Goal: Transaction & Acquisition: Purchase product/service

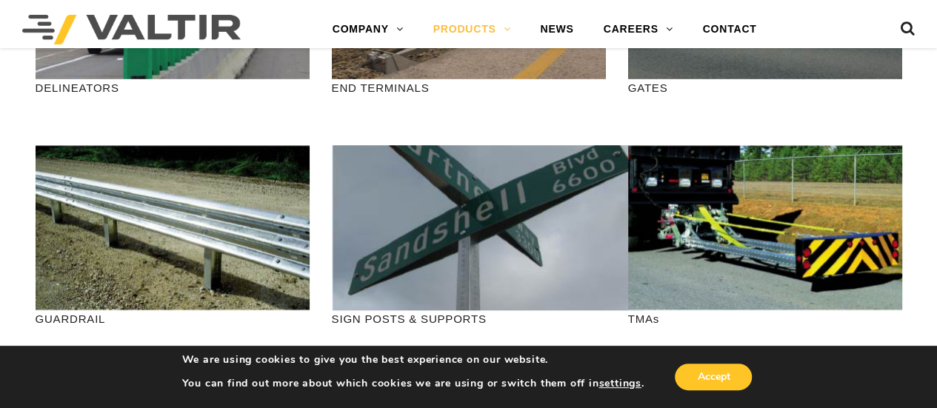
scroll to position [496, 0]
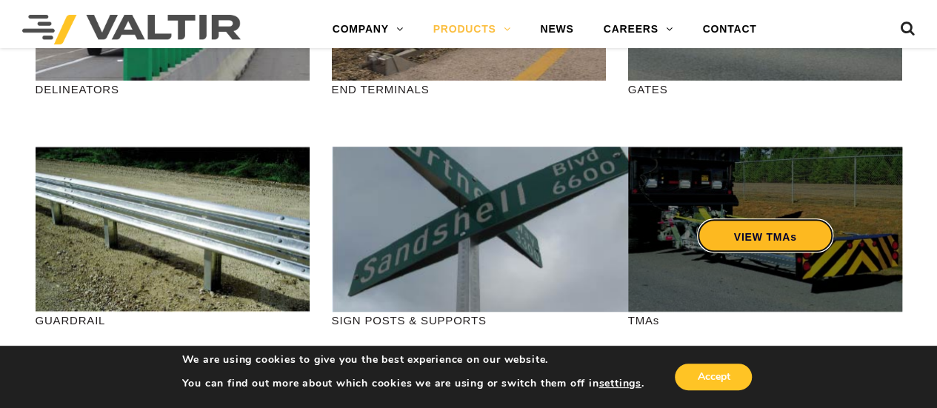
click at [781, 229] on link "VIEW TMAs" at bounding box center [764, 236] width 137 height 34
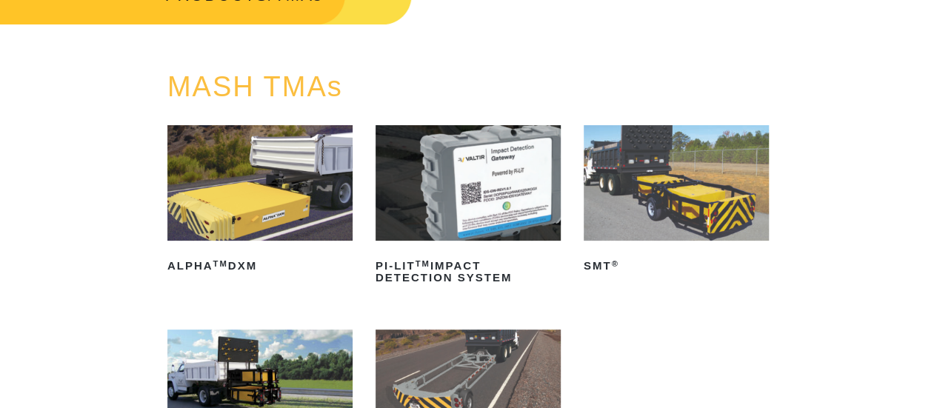
scroll to position [120, 0]
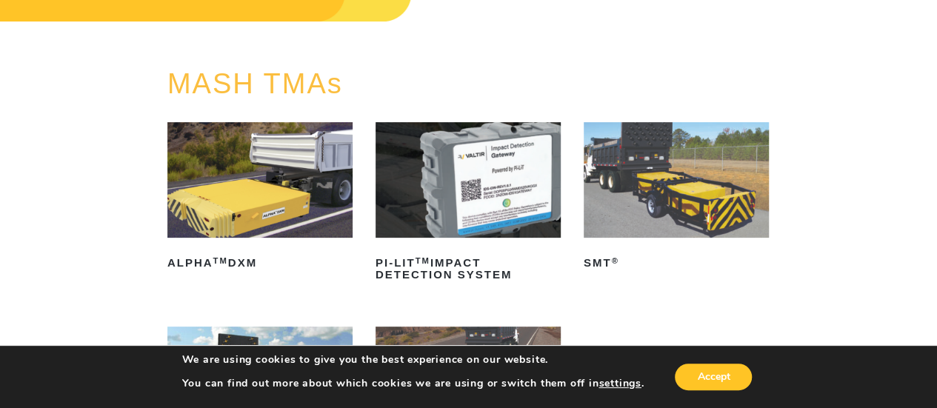
click at [708, 165] on img at bounding box center [676, 180] width 185 height 116
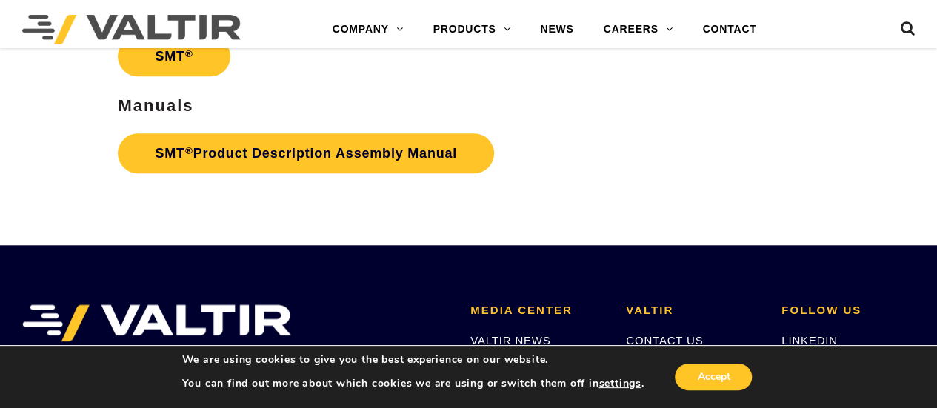
scroll to position [3438, 0]
